Goal: Task Accomplishment & Management: Manage account settings

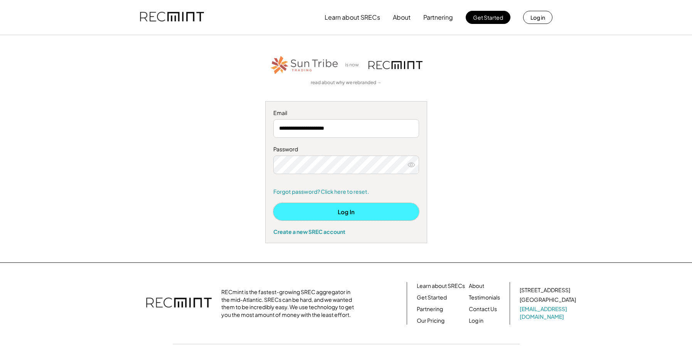
click at [345, 211] on button "Log In" at bounding box center [346, 211] width 146 height 17
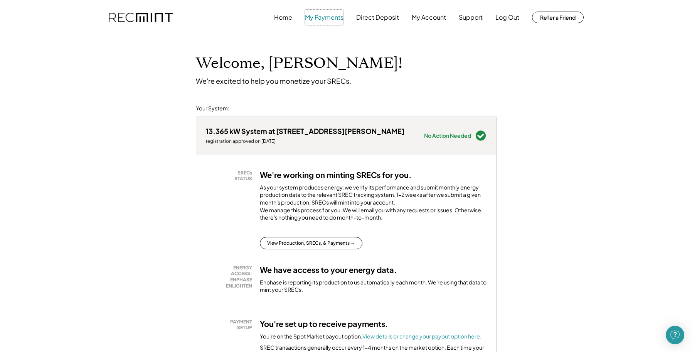
click at [321, 17] on button "My Payments" at bounding box center [324, 17] width 39 height 15
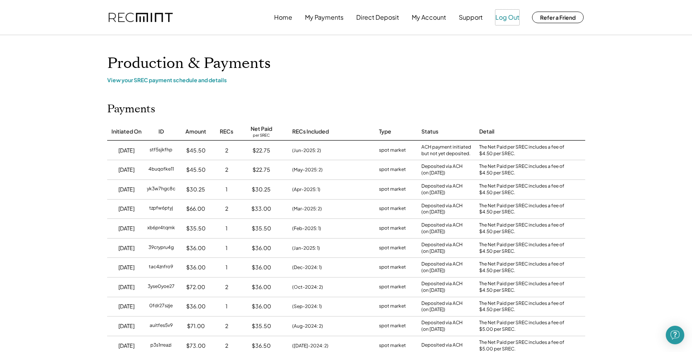
click at [501, 18] on button "Log Out" at bounding box center [507, 17] width 24 height 15
